Goal: Navigation & Orientation: Find specific page/section

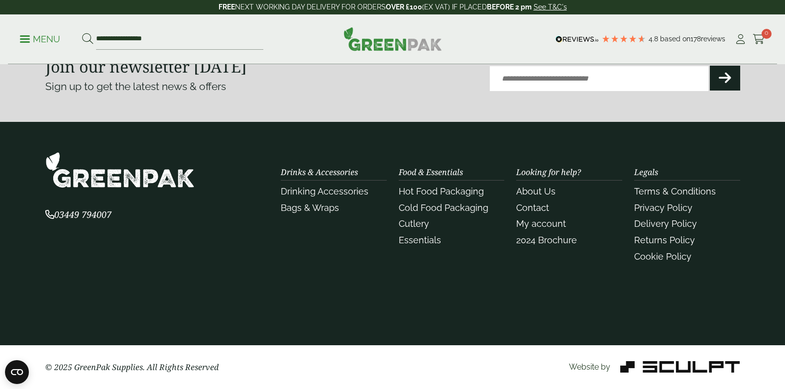
scroll to position [1126, 0]
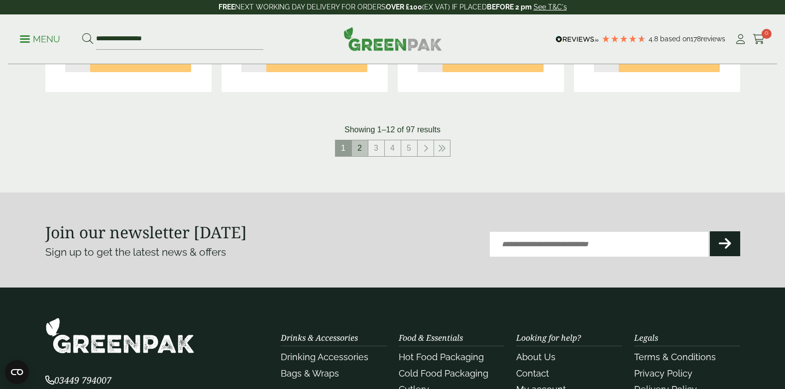
click at [360, 155] on link "2" at bounding box center [360, 148] width 16 height 16
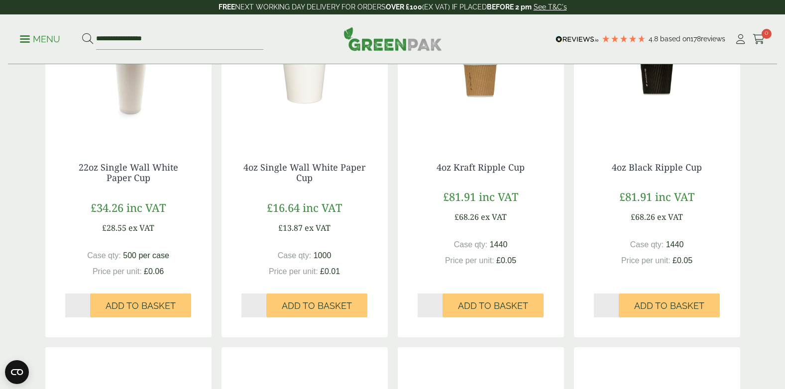
scroll to position [959, 0]
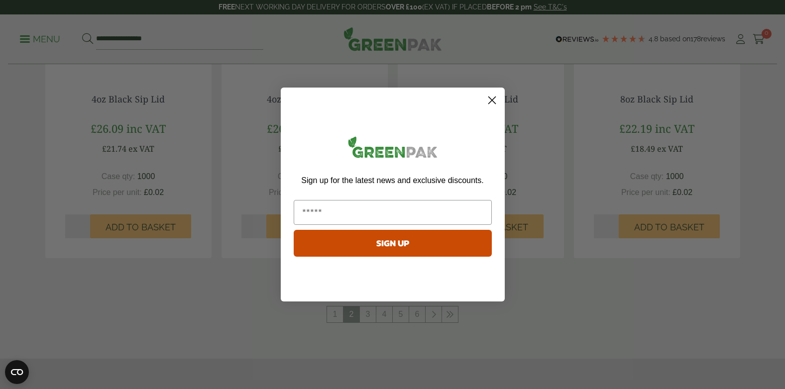
click at [500, 104] on icon "Close dialog" at bounding box center [491, 100] width 17 height 17
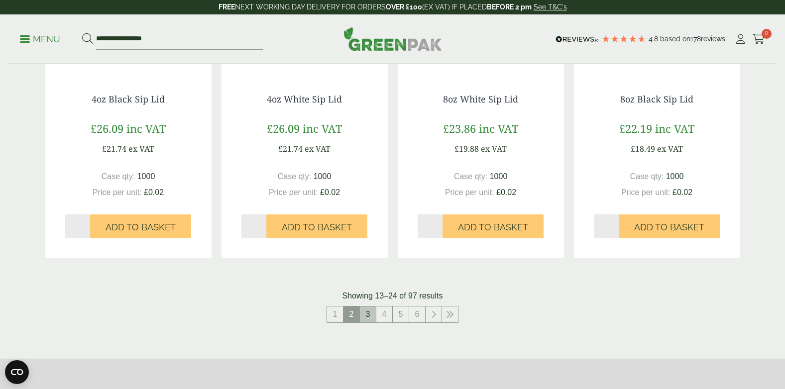
click at [366, 318] on link "3" at bounding box center [368, 315] width 16 height 16
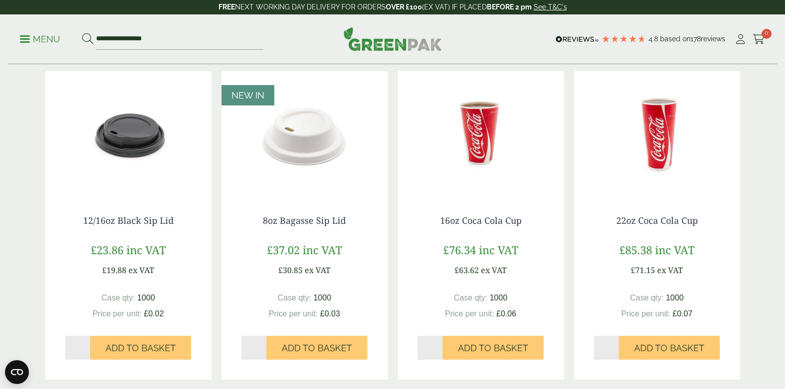
scroll to position [959, 0]
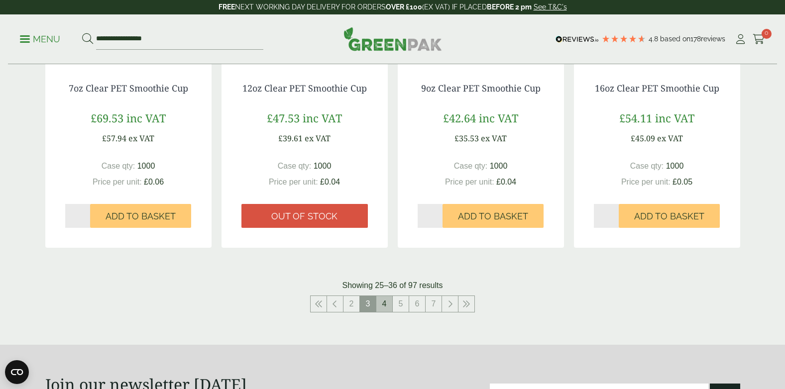
click at [377, 306] on link "4" at bounding box center [384, 304] width 16 height 16
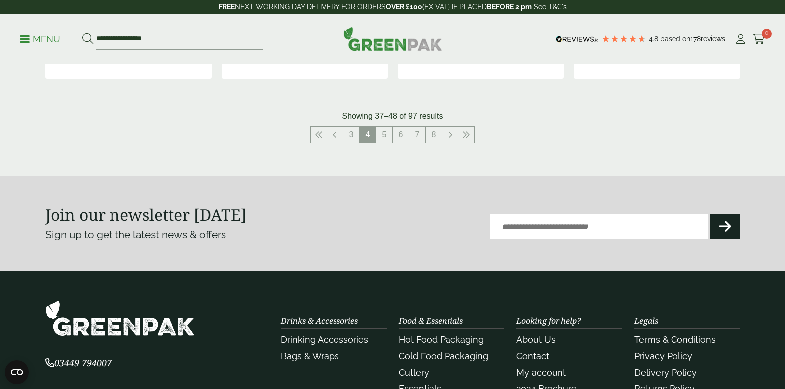
scroll to position [995, 0]
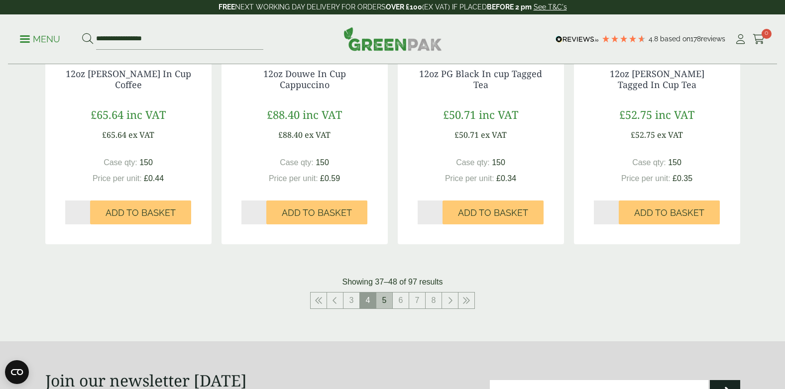
click at [387, 304] on link "5" at bounding box center [384, 301] width 16 height 16
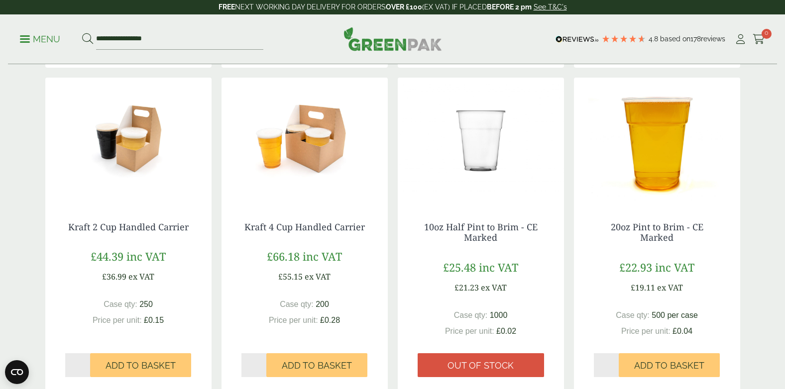
scroll to position [995, 0]
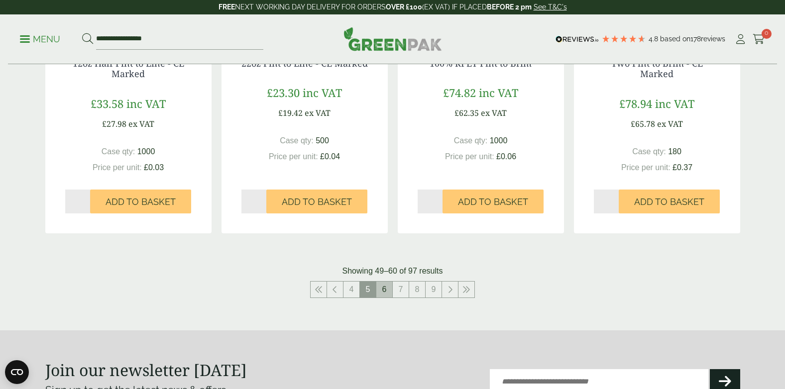
click at [385, 297] on link "6" at bounding box center [384, 290] width 16 height 16
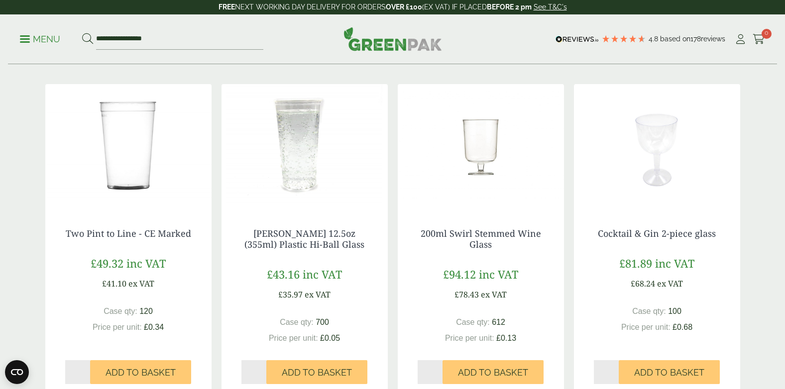
scroll to position [498, 0]
